Goal: Task Accomplishment & Management: Use online tool/utility

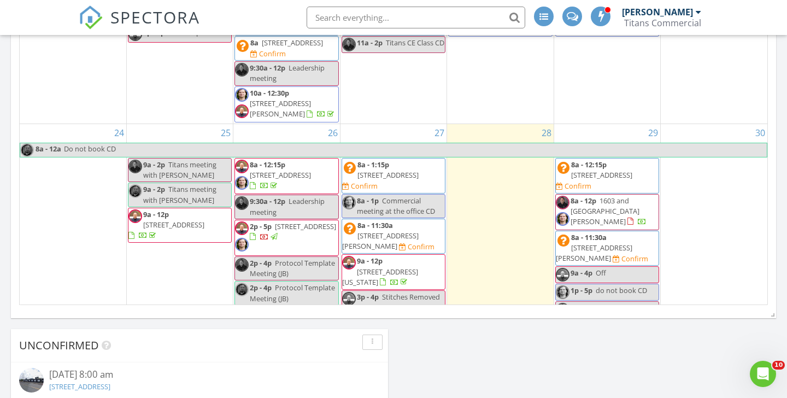
scroll to position [301, 0]
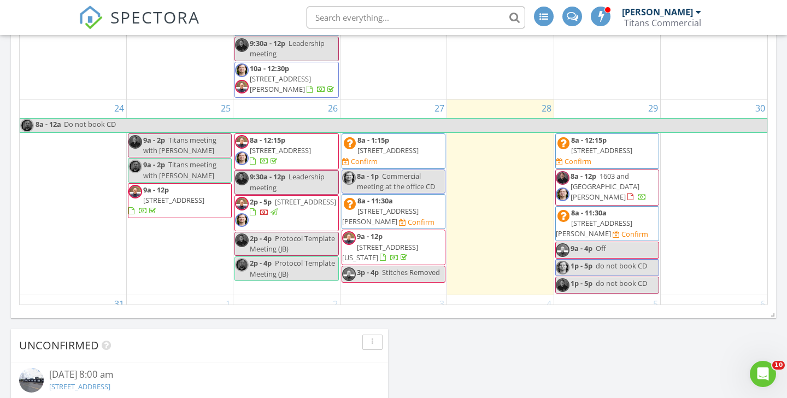
click at [629, 145] on span "11940 Broadway St, Pearland 77584" at bounding box center [601, 150] width 61 height 10
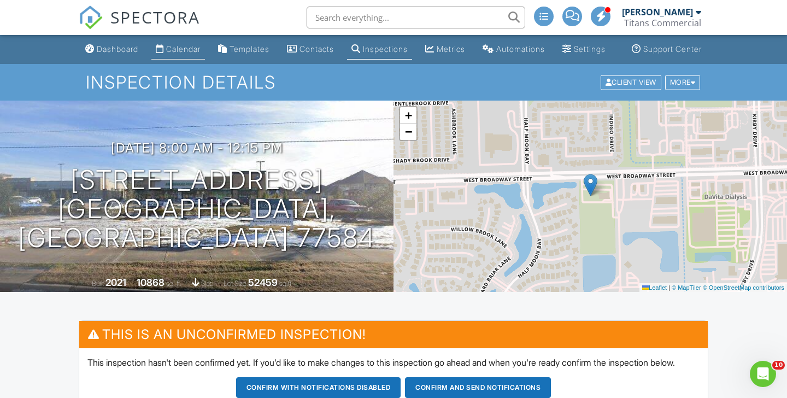
click at [188, 54] on div "Calendar" at bounding box center [183, 48] width 34 height 9
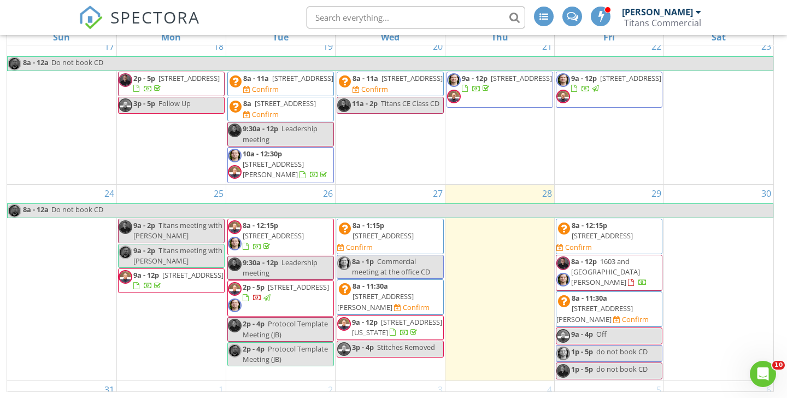
scroll to position [428, 0]
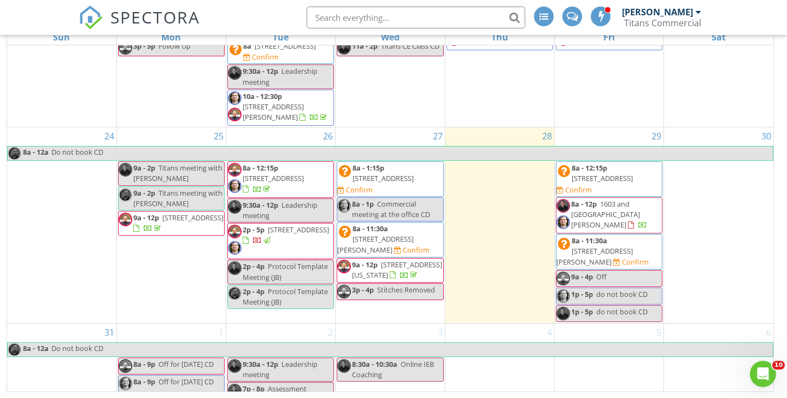
click at [633, 246] on span "1719 Gentry St, Houston 77009" at bounding box center [595, 256] width 77 height 20
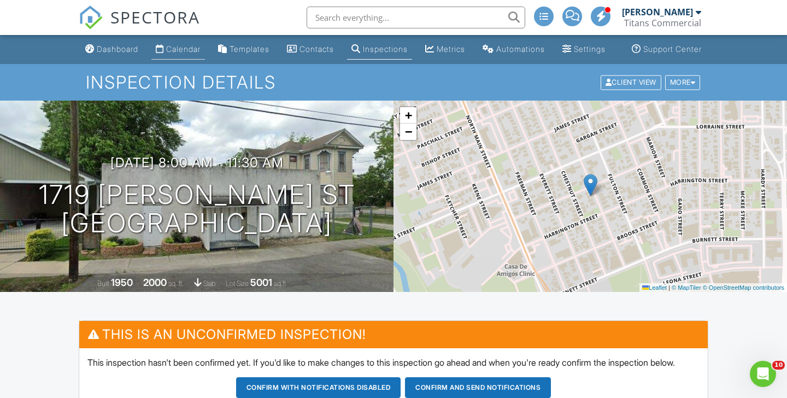
click at [172, 54] on div "Calendar" at bounding box center [183, 48] width 34 height 9
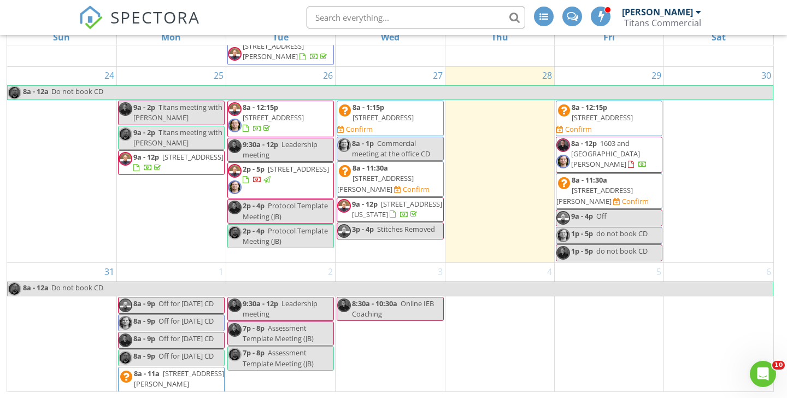
scroll to position [499, 0]
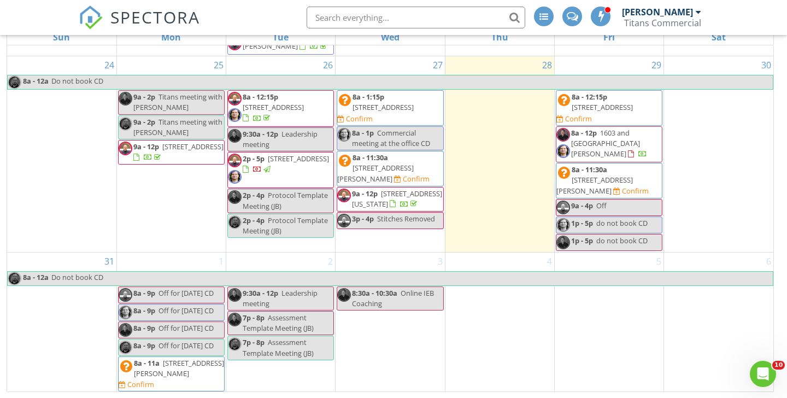
click at [621, 134] on span "1603 and 1607 Welch St , Houston 77006" at bounding box center [605, 143] width 69 height 31
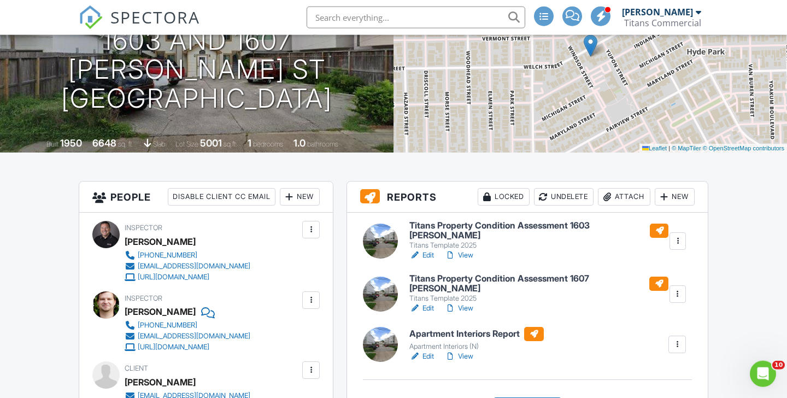
scroll to position [177, 0]
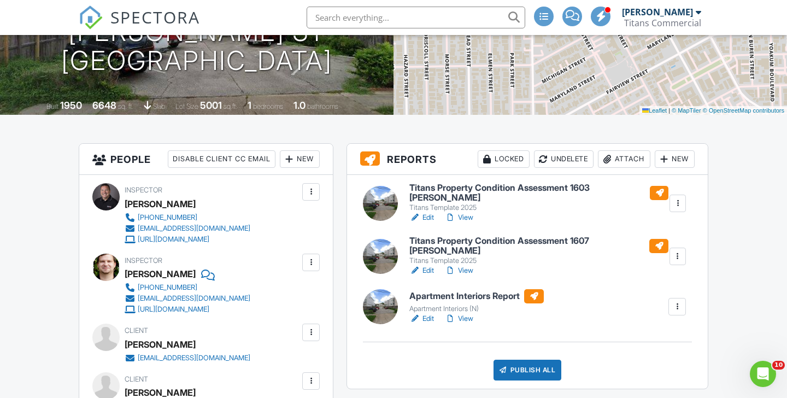
click at [679, 168] on div "New" at bounding box center [675, 158] width 40 height 17
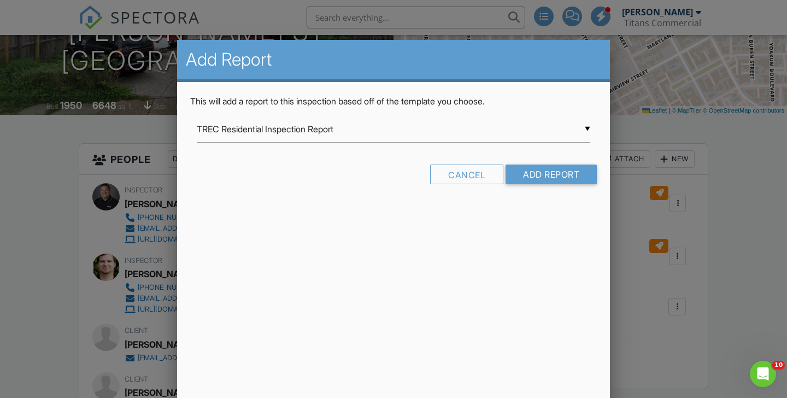
click at [579, 128] on input "TREC Residential Inspection Report" at bounding box center [394, 129] width 394 height 27
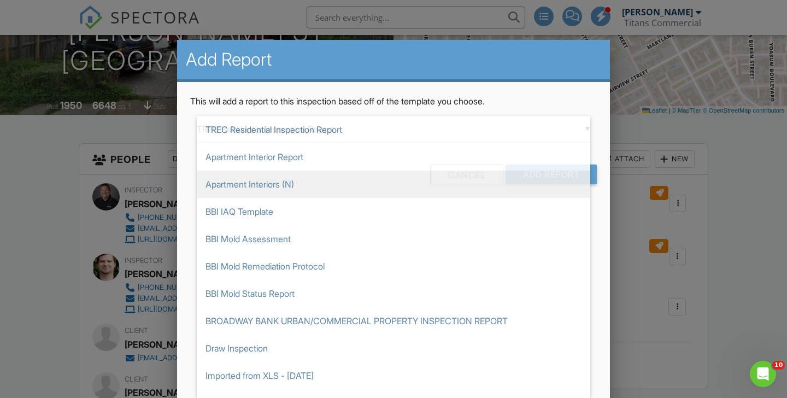
click at [253, 181] on span "Apartment Interiors (N)" at bounding box center [394, 184] width 394 height 27
type input "Apartment Interiors (N)"
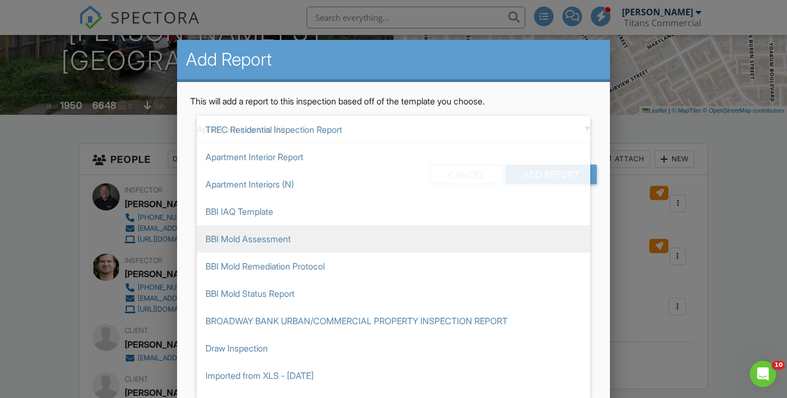
scroll to position [54, 0]
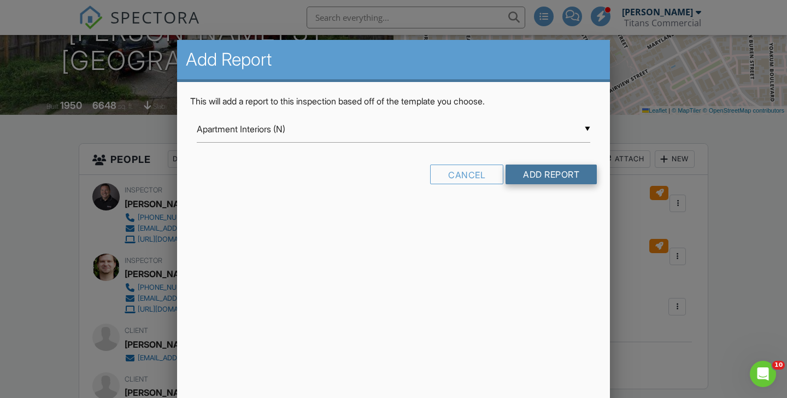
click at [537, 172] on input "Add Report" at bounding box center [551, 175] width 91 height 20
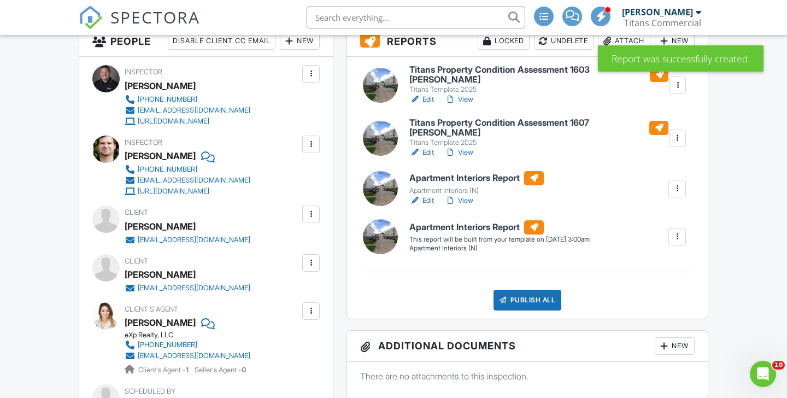
click at [679, 239] on div at bounding box center [677, 236] width 11 height 11
click at [661, 268] on div "Build Now" at bounding box center [655, 267] width 53 height 13
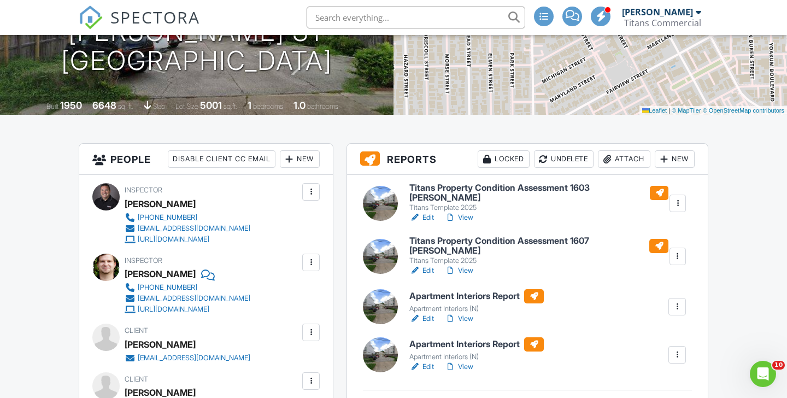
click at [503, 296] on h6 "Apartment Interiors Report" at bounding box center [477, 296] width 135 height 14
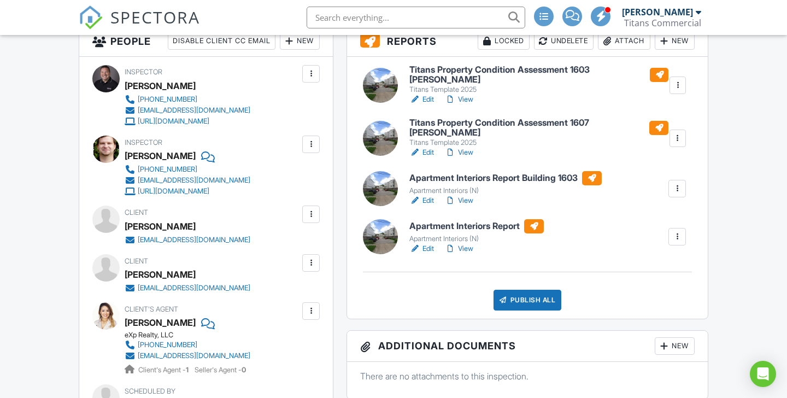
scroll to position [295, 0]
click at [512, 225] on h6 "Apartment Interiors Report" at bounding box center [477, 226] width 135 height 14
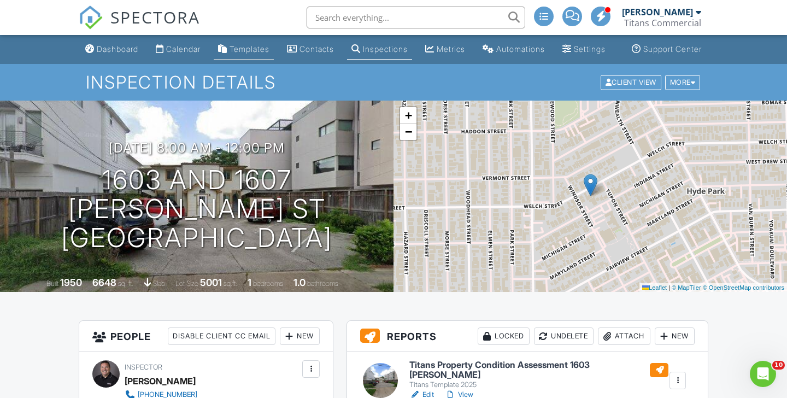
click at [252, 54] on div "Templates" at bounding box center [250, 48] width 40 height 9
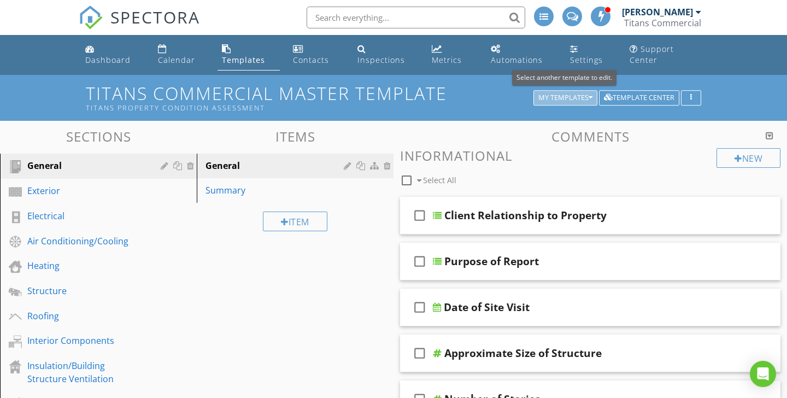
click at [580, 95] on div "My Templates" at bounding box center [566, 98] width 54 height 8
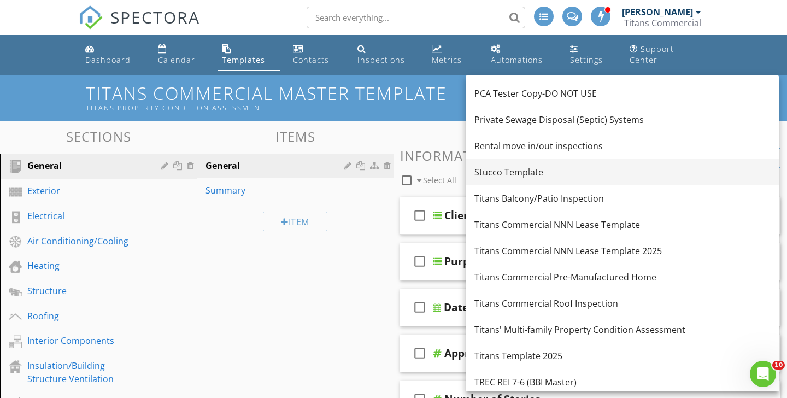
scroll to position [428, 0]
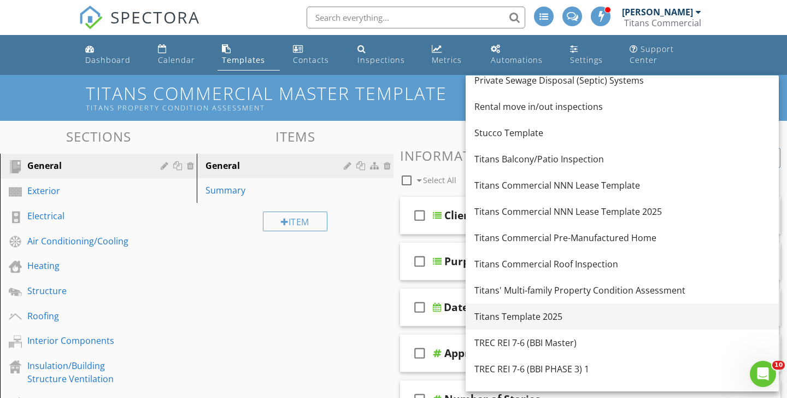
click at [541, 311] on div "Titans Template 2025" at bounding box center [623, 316] width 296 height 13
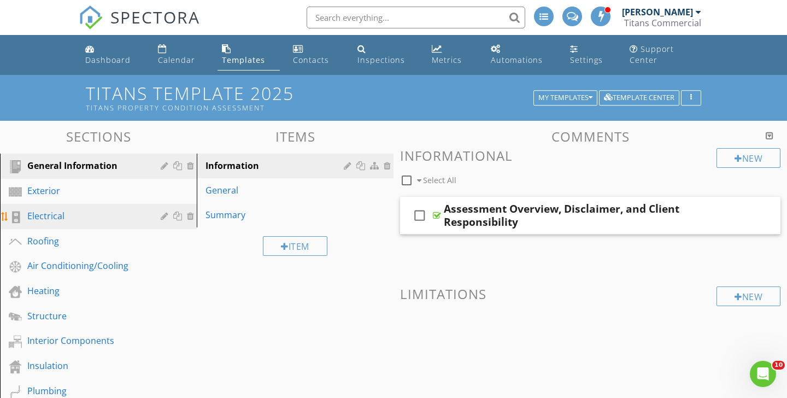
click at [93, 212] on div "Electrical" at bounding box center [86, 215] width 118 height 13
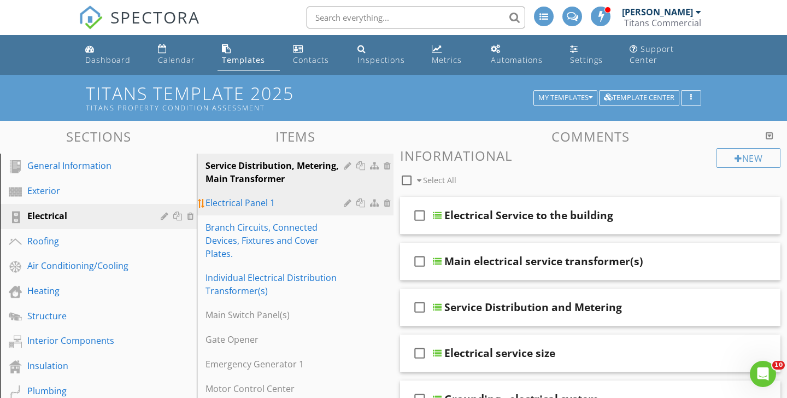
click at [317, 204] on div "Electrical Panel 1" at bounding box center [277, 202] width 142 height 13
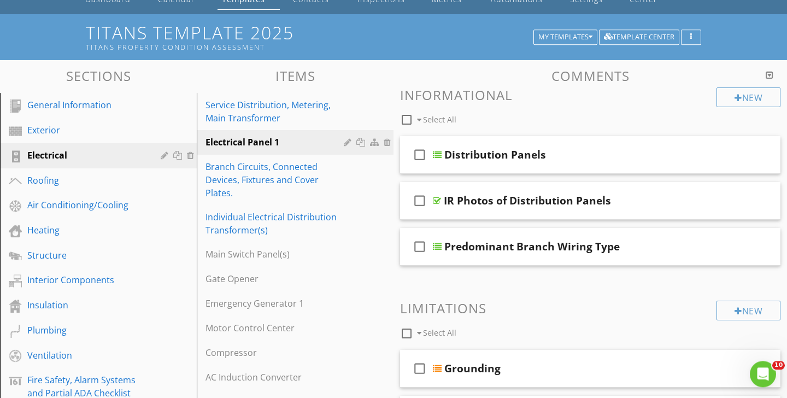
scroll to position [59, 0]
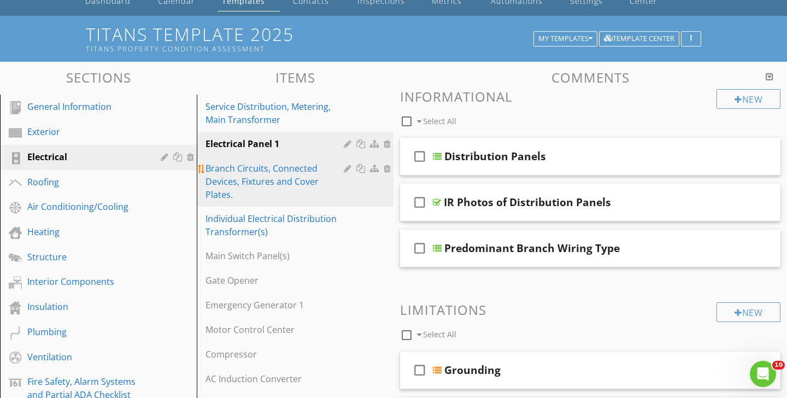
click at [298, 172] on div "Branch Circuits, Connected Devices, Fixtures and Cover Plates." at bounding box center [277, 181] width 142 height 39
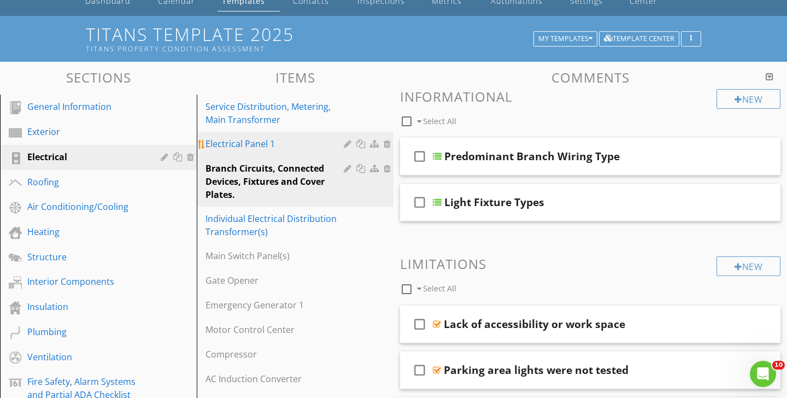
click at [314, 139] on div "Electrical Panel 1" at bounding box center [277, 143] width 142 height 13
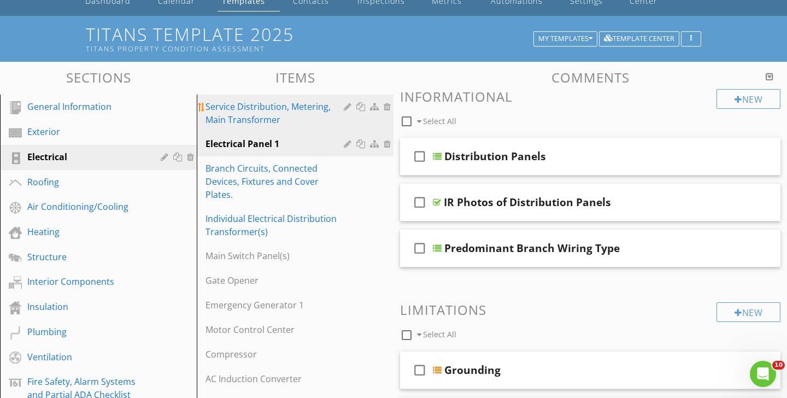
click at [315, 113] on div "Service Distribution, Metering, Main Transformer" at bounding box center [277, 113] width 142 height 26
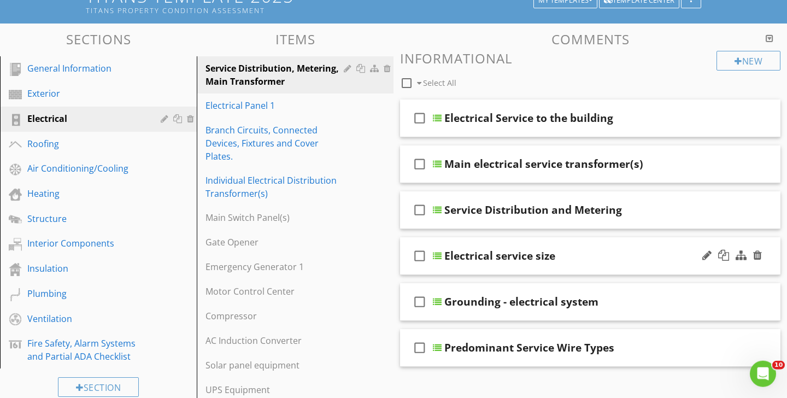
scroll to position [118, 0]
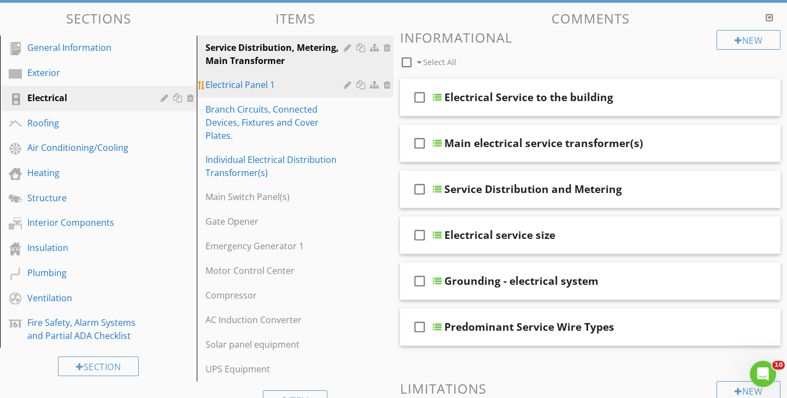
click at [293, 80] on div "Electrical Panel 1" at bounding box center [277, 84] width 142 height 13
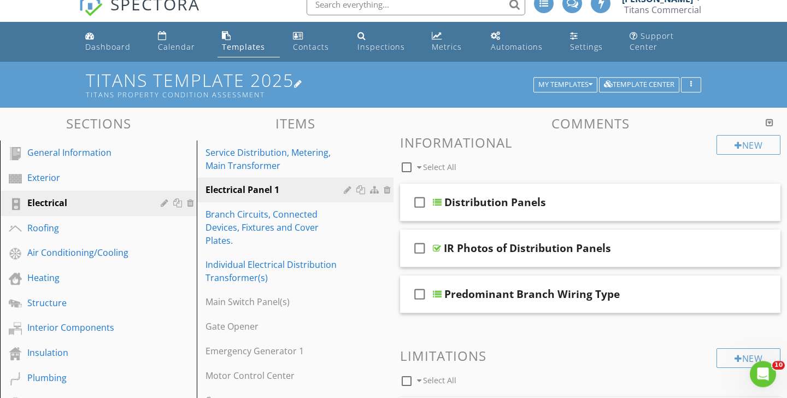
scroll to position [0, 0]
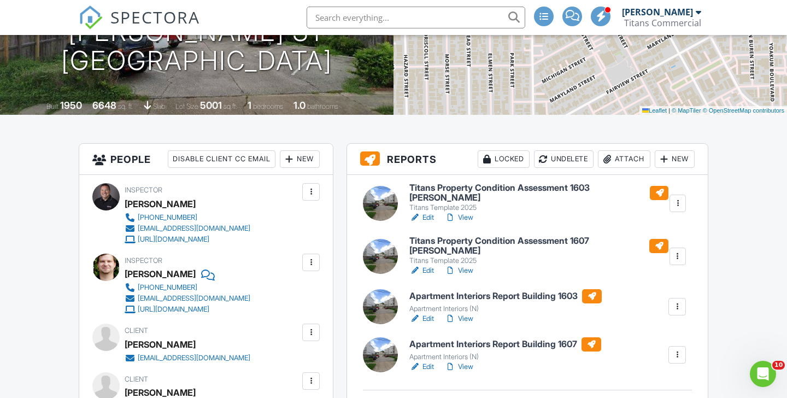
scroll to position [236, 0]
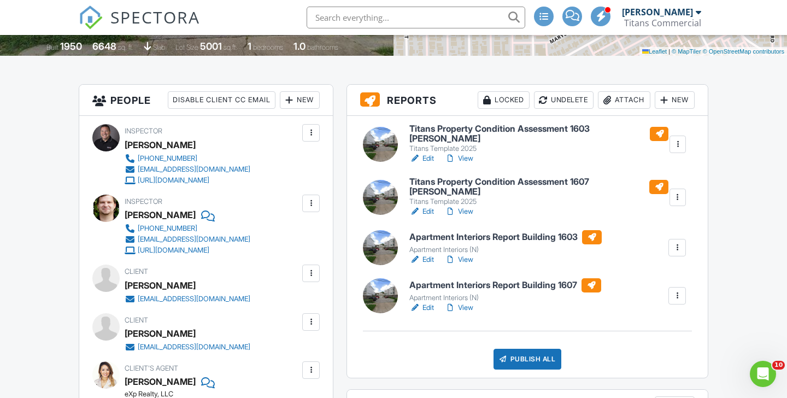
click at [426, 162] on link "Edit" at bounding box center [422, 158] width 25 height 11
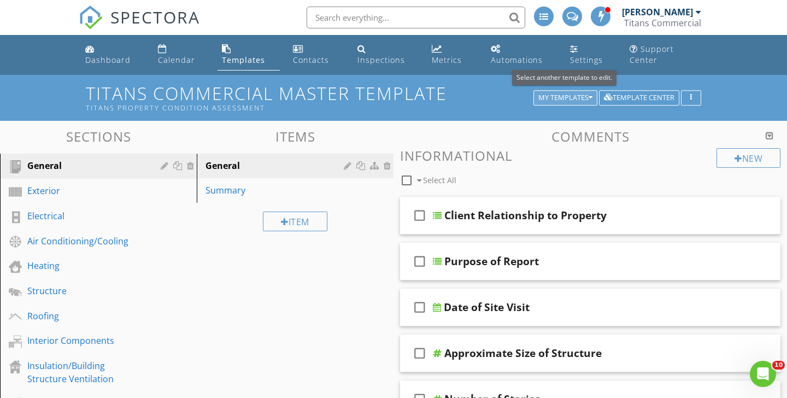
click at [556, 100] on div "My Templates" at bounding box center [566, 98] width 54 height 8
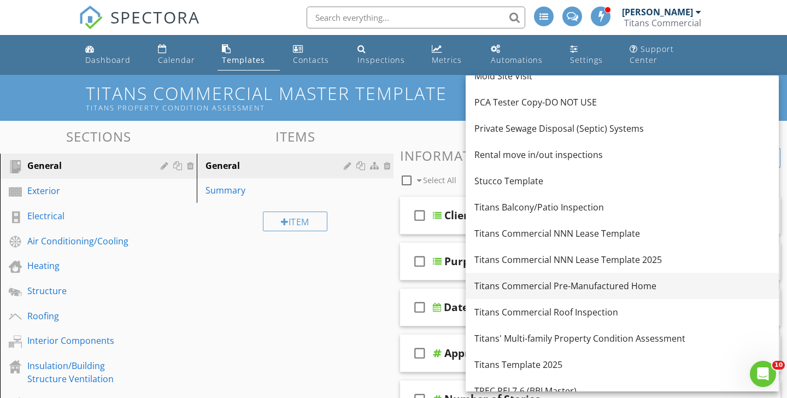
scroll to position [428, 0]
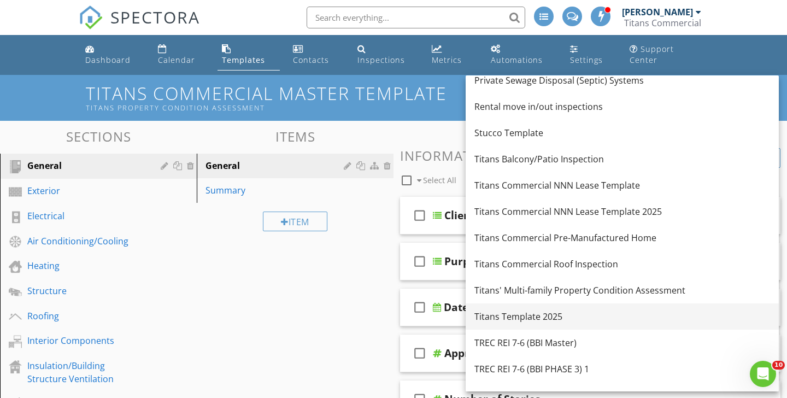
click at [539, 314] on div "Titans Template 2025" at bounding box center [623, 316] width 296 height 13
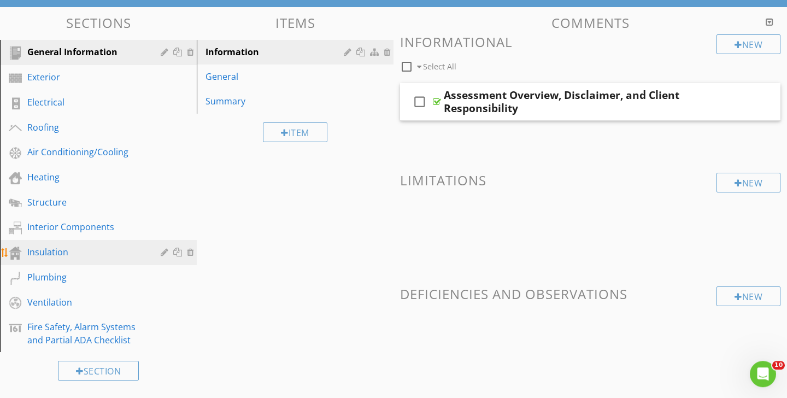
scroll to position [118, 0]
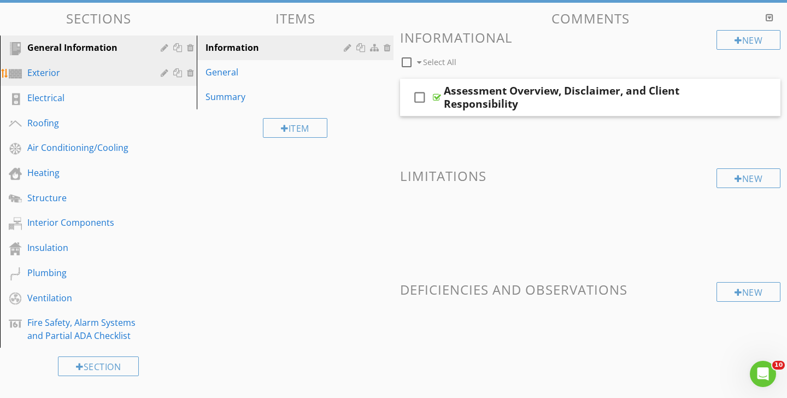
click at [99, 70] on div "Exterior" at bounding box center [86, 72] width 118 height 13
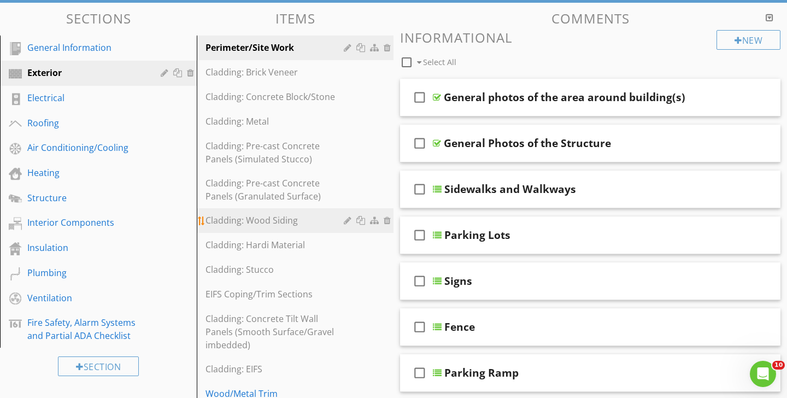
click at [281, 219] on div "Cladding: Wood Siding" at bounding box center [277, 220] width 142 height 13
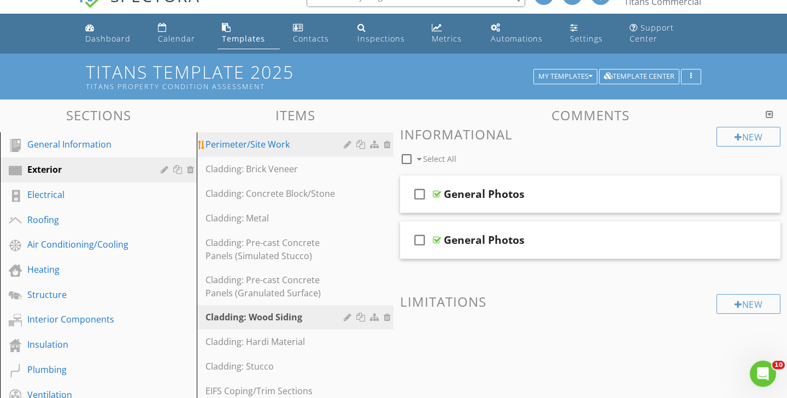
scroll to position [0, 0]
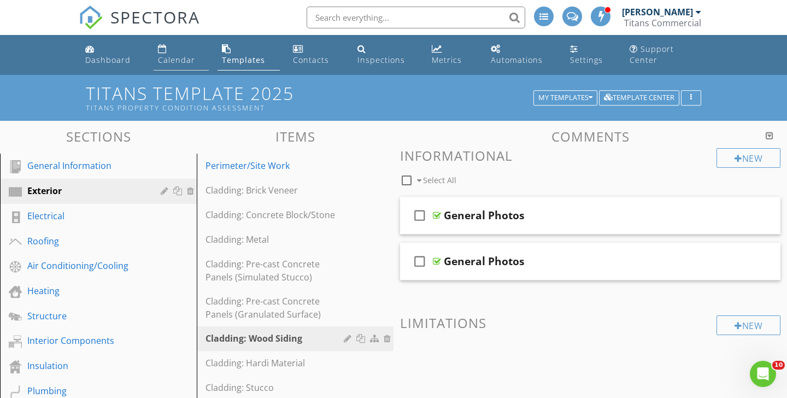
click at [180, 60] on div "Calendar" at bounding box center [176, 60] width 37 height 10
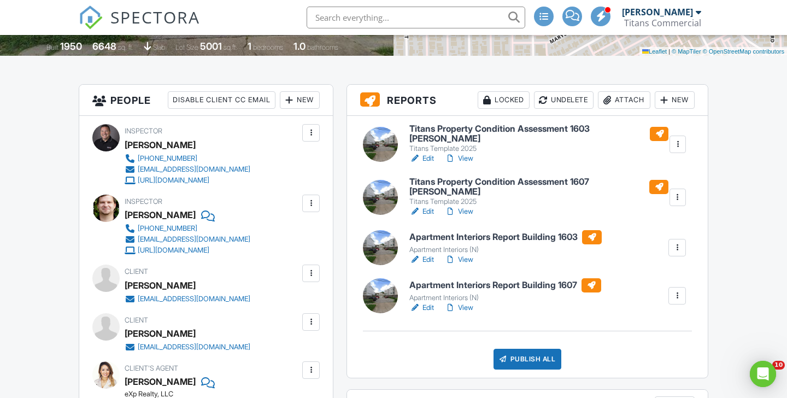
click at [429, 211] on link "Edit" at bounding box center [422, 211] width 25 height 11
click at [432, 162] on link "Edit" at bounding box center [422, 158] width 25 height 11
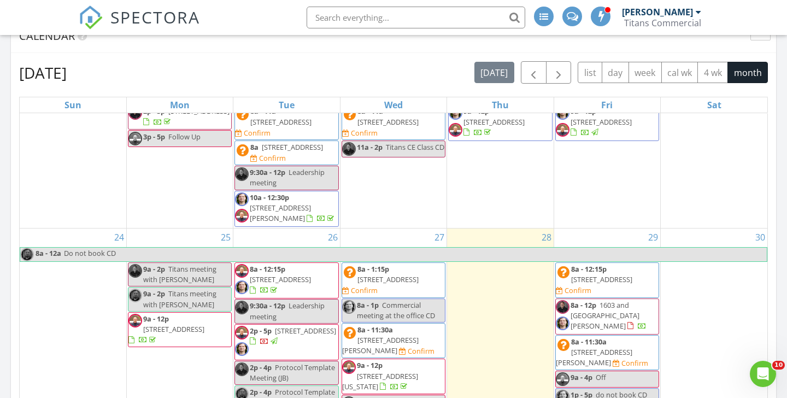
scroll to position [443, 0]
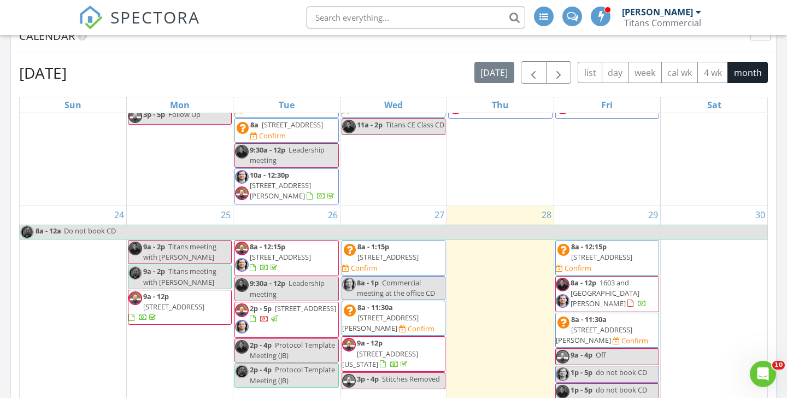
click at [631, 252] on span "11940 Broadway St, Pearland 77584" at bounding box center [601, 257] width 61 height 10
